Goal: Information Seeking & Learning: Learn about a topic

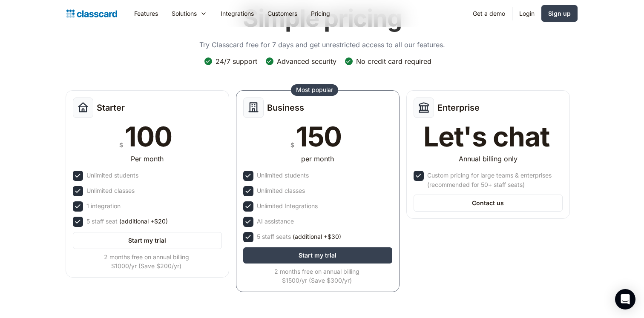
scroll to position [76, 0]
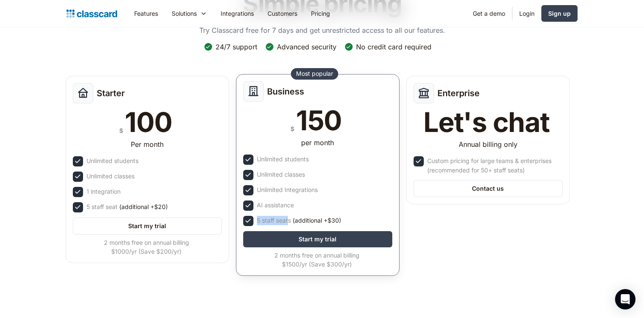
drag, startPoint x: 257, startPoint y: 220, endPoint x: 290, endPoint y: 222, distance: 32.4
click at [290, 222] on div "5 staff seats (additional +$30)" at bounding box center [299, 220] width 84 height 9
click at [268, 226] on div "Business $ 150 per month Unlimited students Unlimited classes Unlimited Integra…" at bounding box center [318, 175] width 164 height 202
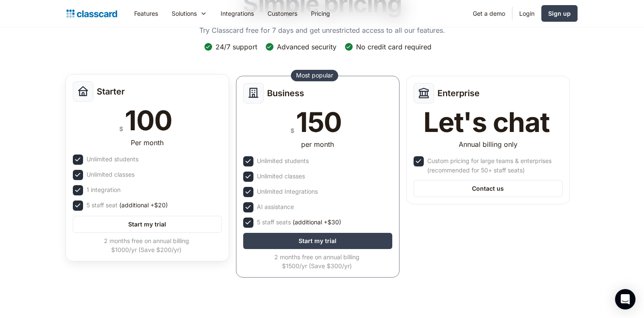
click at [98, 157] on div "Unlimited students" at bounding box center [112, 159] width 52 height 9
click at [106, 194] on div "1 integration" at bounding box center [103, 189] width 34 height 9
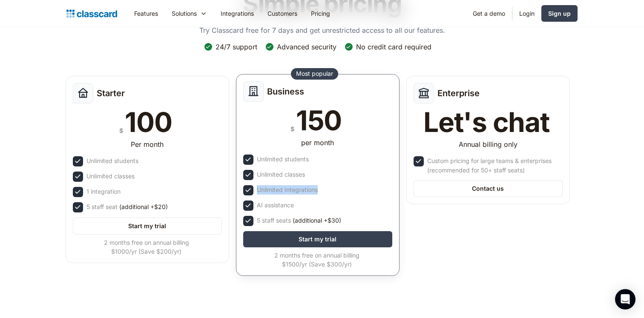
drag, startPoint x: 330, startPoint y: 193, endPoint x: 256, endPoint y: 190, distance: 74.2
click at [256, 190] on div "Unlimited Integrations" at bounding box center [317, 190] width 149 height 10
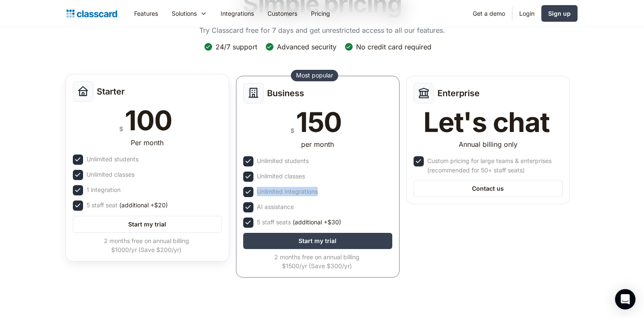
click at [165, 192] on div "1 integration" at bounding box center [147, 190] width 149 height 10
